Goal: Obtain resource: Obtain resource

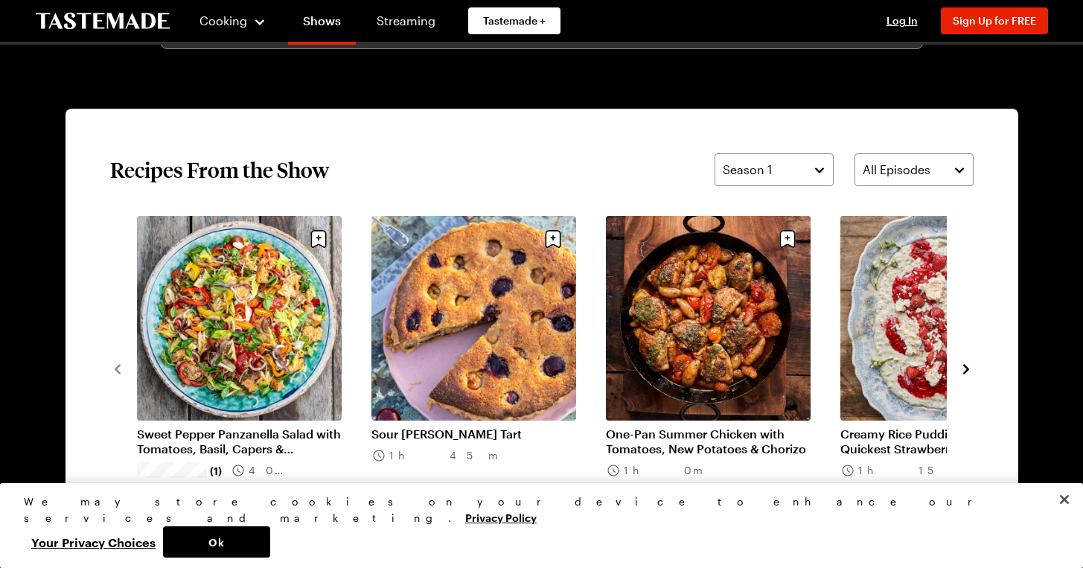
scroll to position [1066, 0]
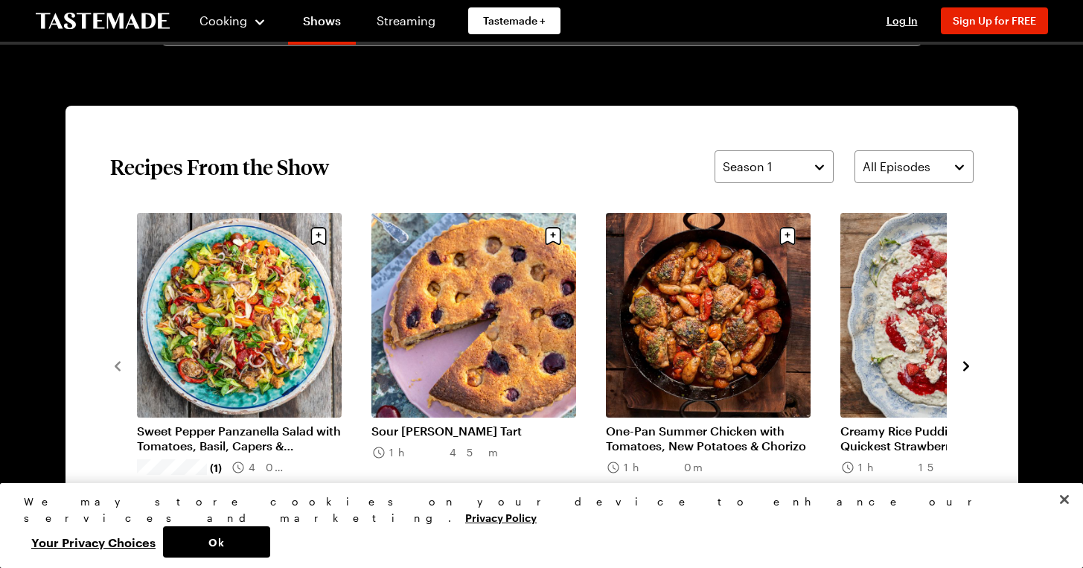
click at [969, 366] on icon "navigate to next item" at bounding box center [966, 366] width 15 height 15
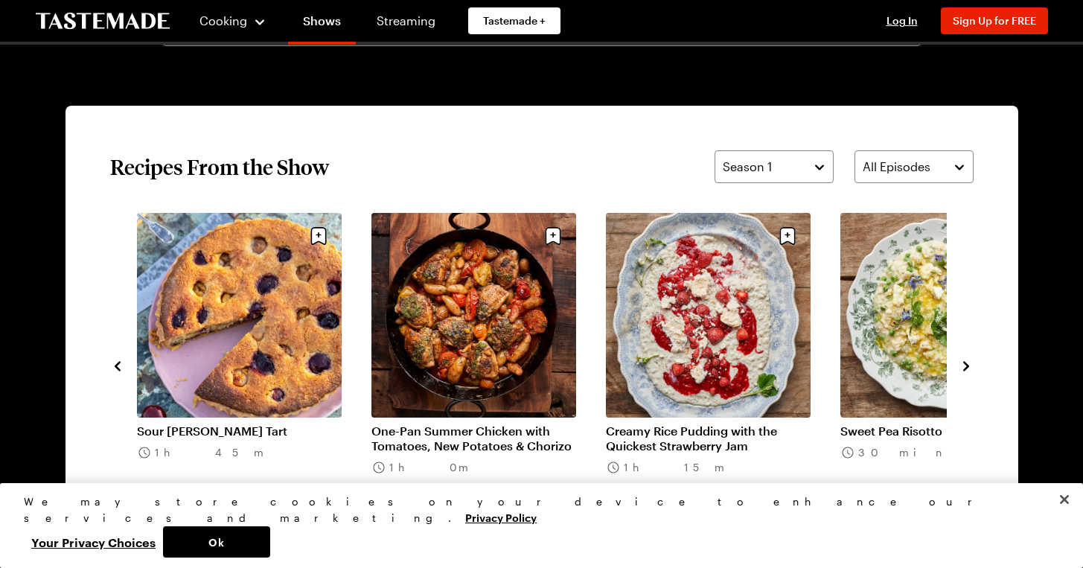
click at [969, 366] on icon "navigate to next item" at bounding box center [966, 366] width 15 height 15
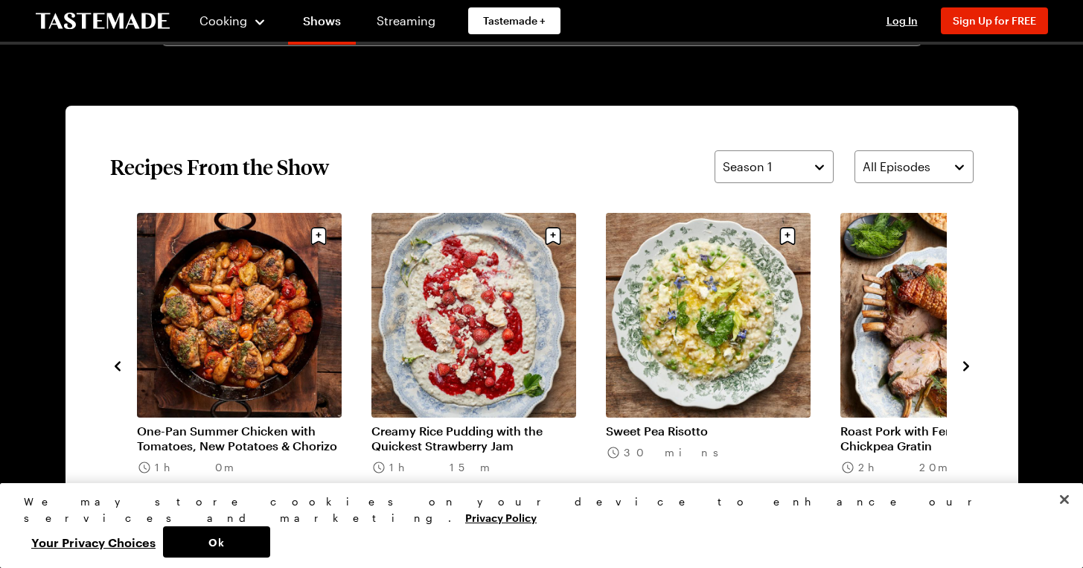
click at [969, 366] on icon "navigate to next item" at bounding box center [966, 366] width 15 height 15
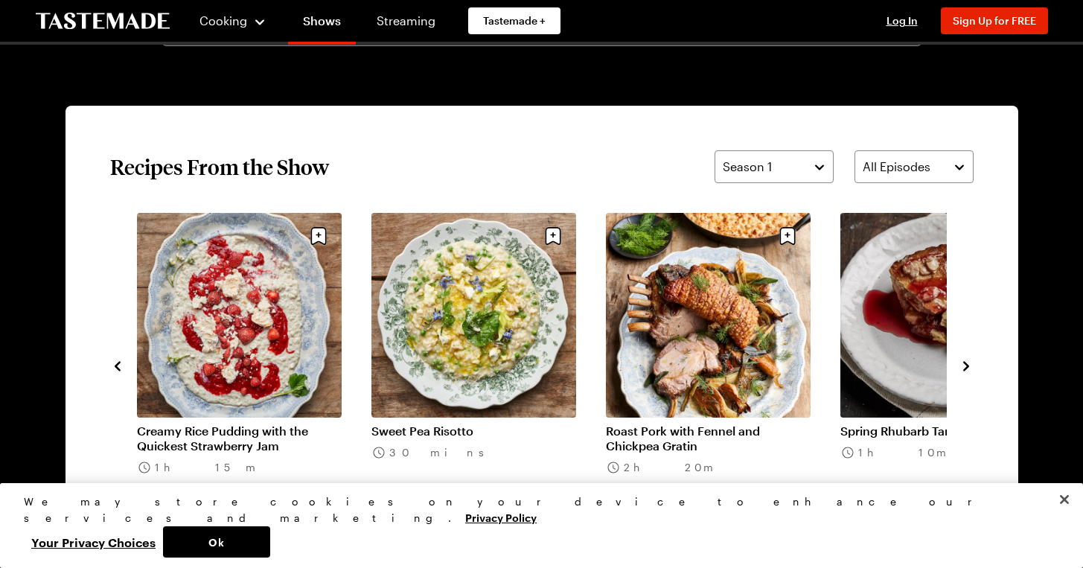
click at [724, 424] on link "Roast Pork with Fennel and Chickpea Gratin" at bounding box center [708, 439] width 205 height 30
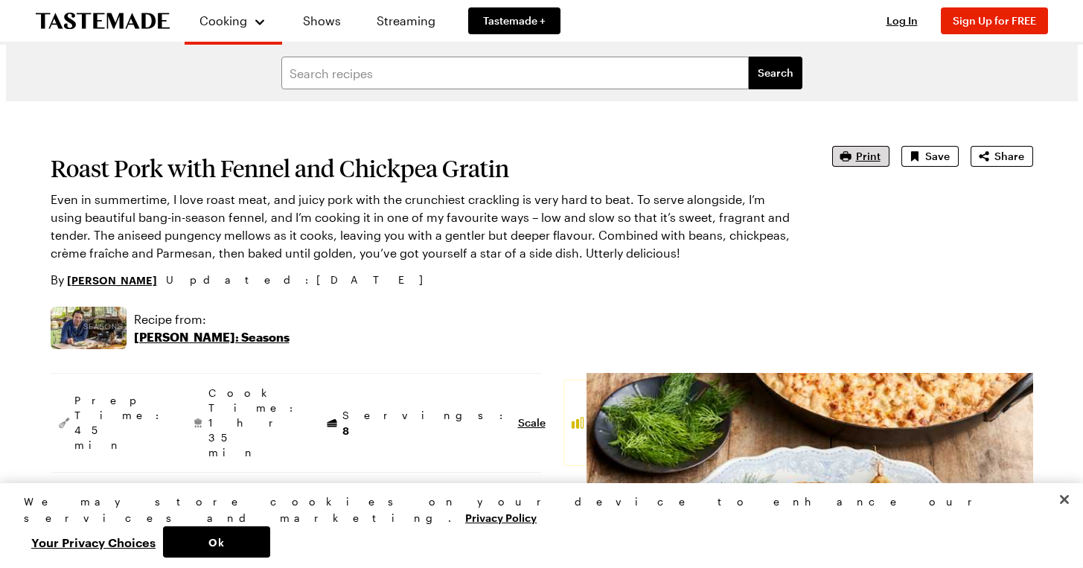
click at [861, 155] on span "Print" at bounding box center [868, 156] width 25 height 15
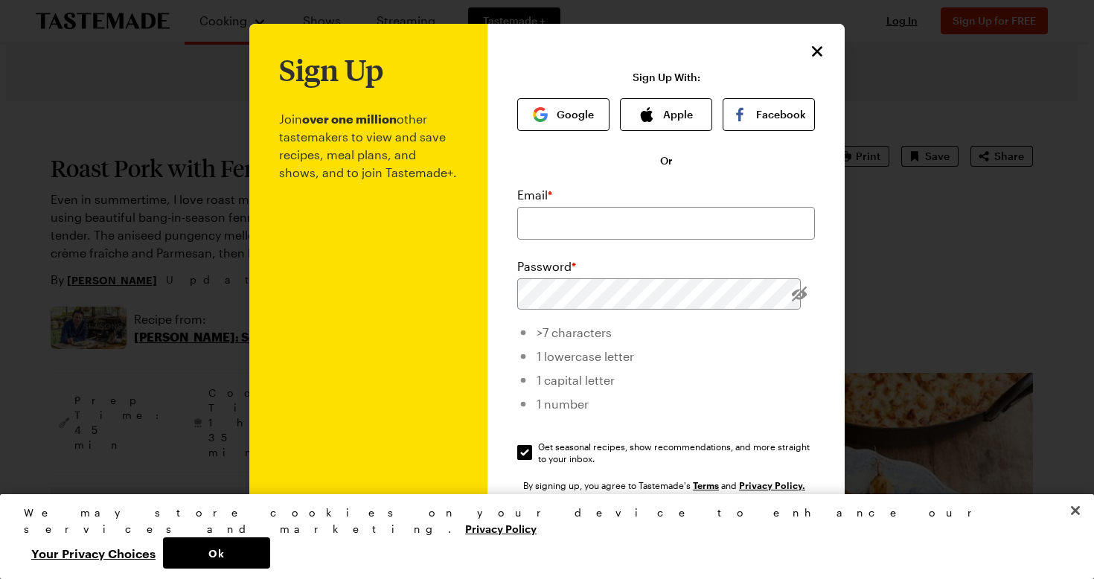
click at [811, 48] on icon "Close" at bounding box center [817, 51] width 18 height 18
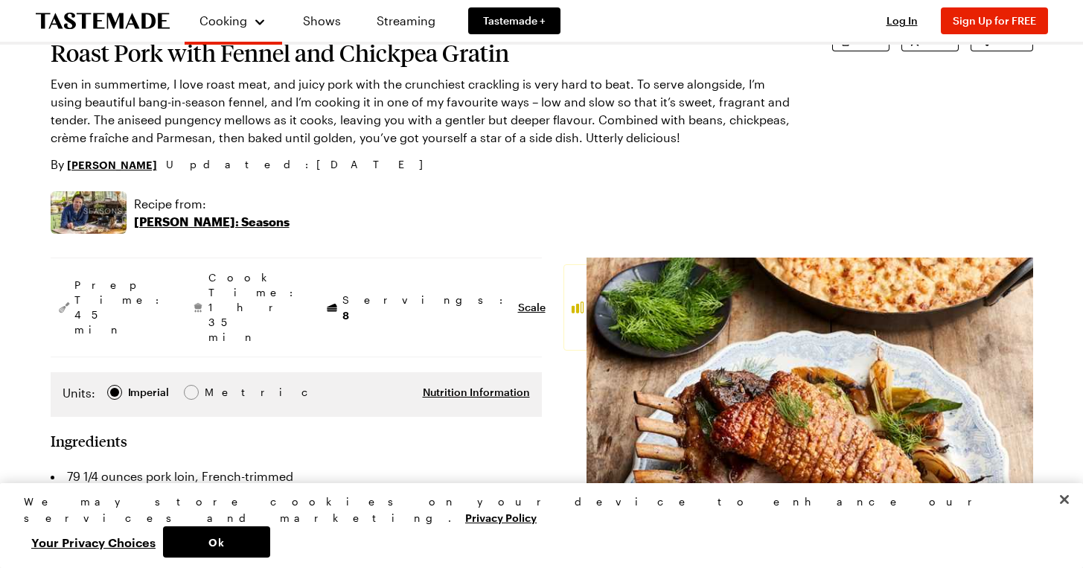
scroll to position [104, 0]
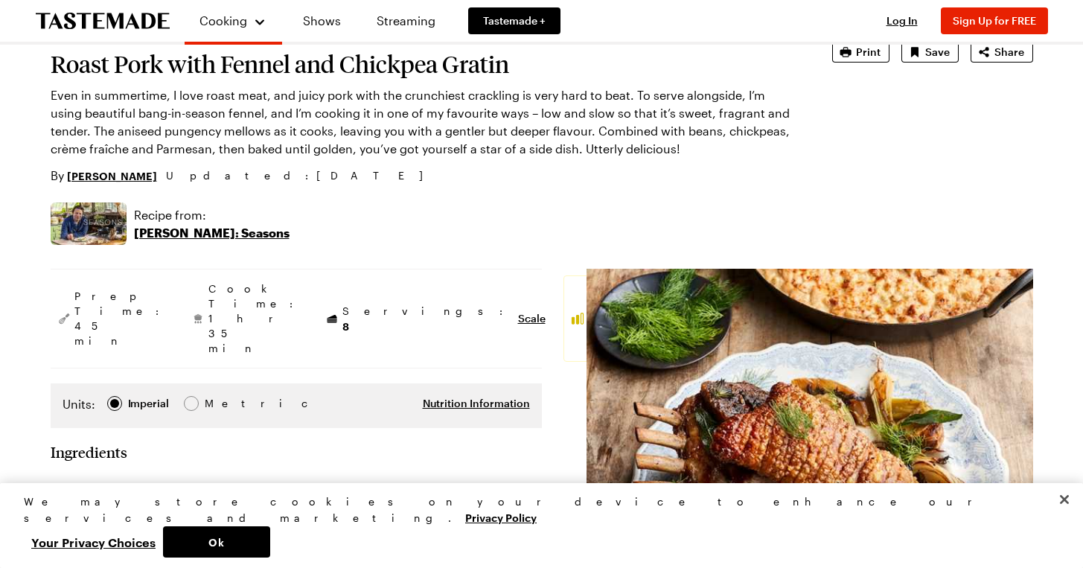
drag, startPoint x: 511, startPoint y: 63, endPoint x: 321, endPoint y: 82, distance: 191.5
click at [321, 82] on section "Roast Pork with Fennel and Chickpea Gratin Even in summertime, I love roast mea…" at bounding box center [421, 113] width 740 height 143
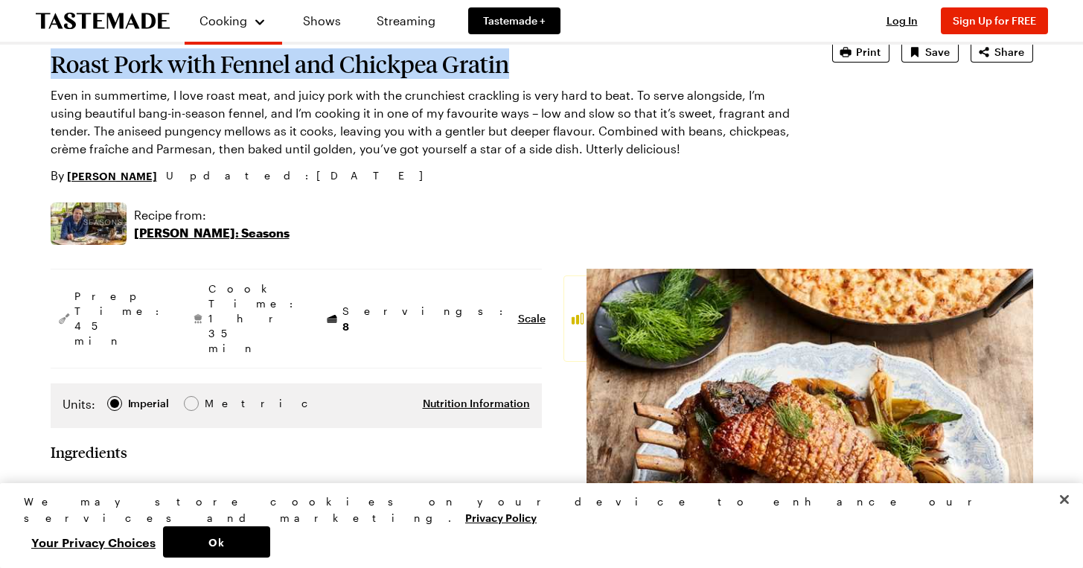
drag, startPoint x: 55, startPoint y: 63, endPoint x: 517, endPoint y: 58, distance: 461.6
copy h1 "Roast Pork with Fennel and Chickpea Gratin"
